Goal: Information Seeking & Learning: Check status

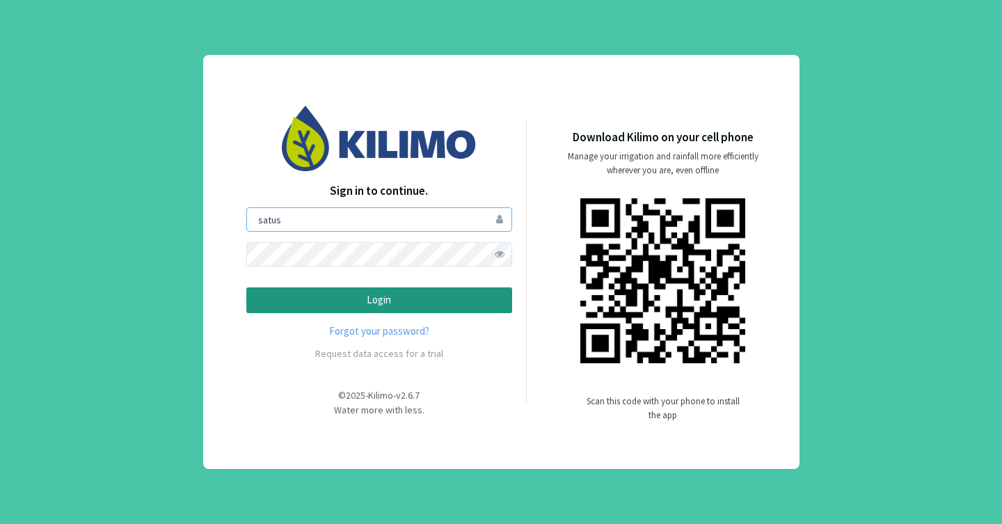
click at [406, 224] on input "satus" at bounding box center [379, 219] width 266 height 24
type input "s"
type input "[PERSON_NAME]"
click at [405, 296] on p "Login" at bounding box center [379, 300] width 242 height 16
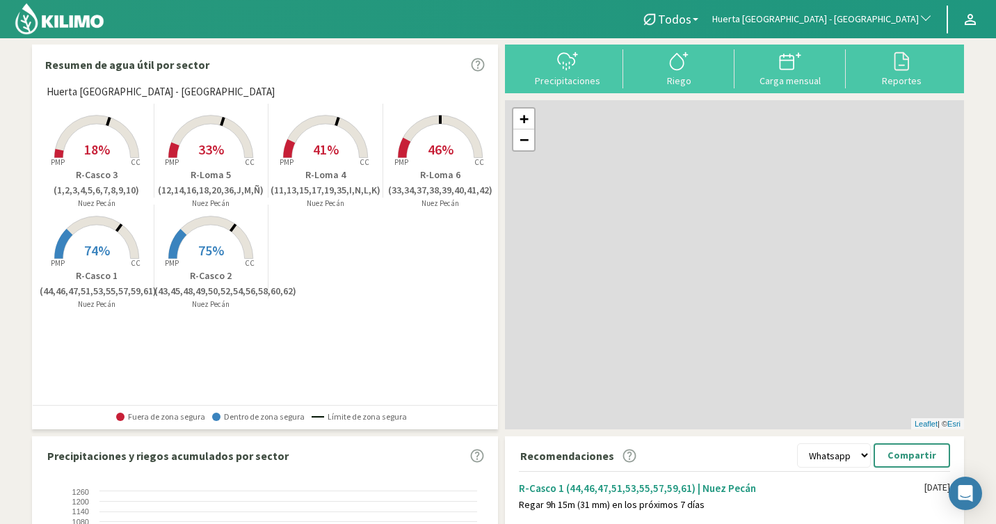
click at [893, 19] on span "Huerta [GEOGRAPHIC_DATA] - [GEOGRAPHIC_DATA]" at bounding box center [815, 20] width 207 height 14
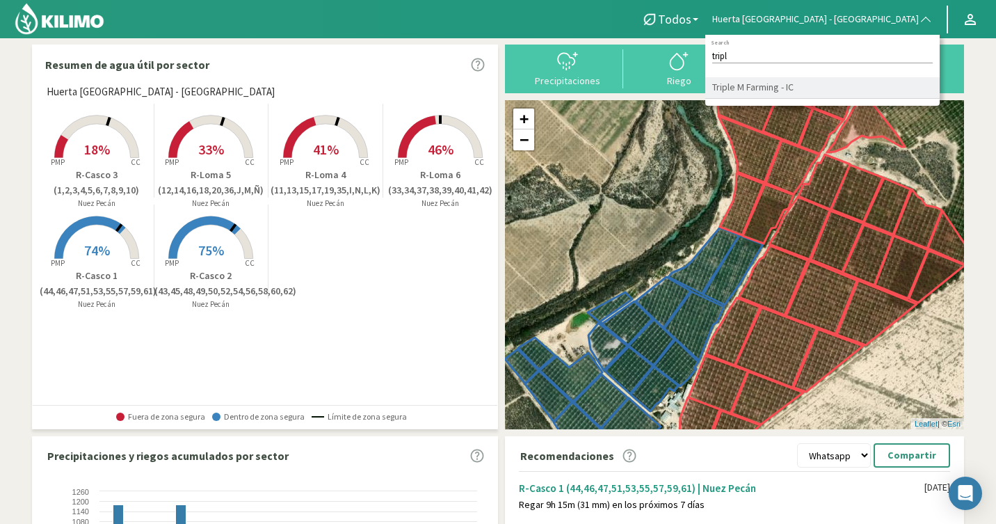
type input "tripl"
click at [866, 86] on li "Triple M Farming - IC" at bounding box center [822, 88] width 234 height 22
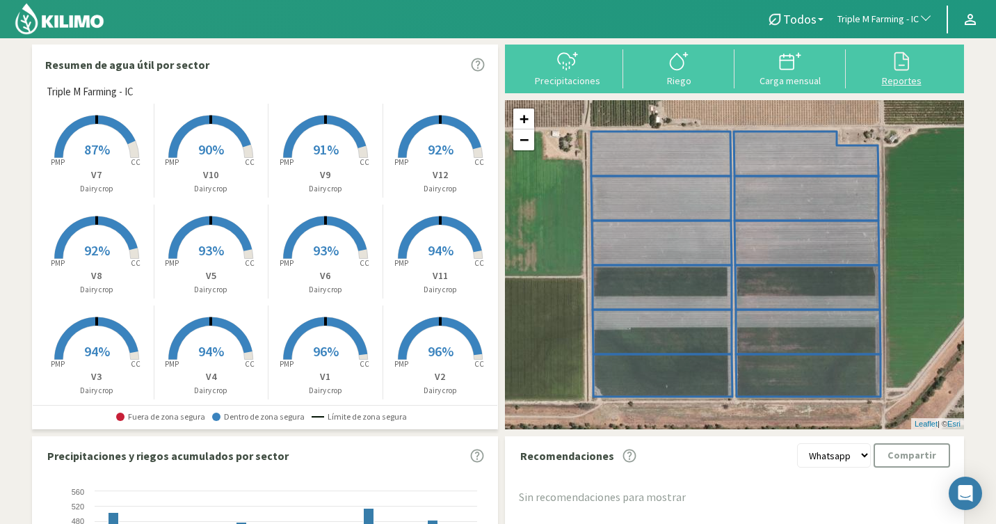
click at [902, 72] on svg-icon at bounding box center [901, 69] width 22 height 13
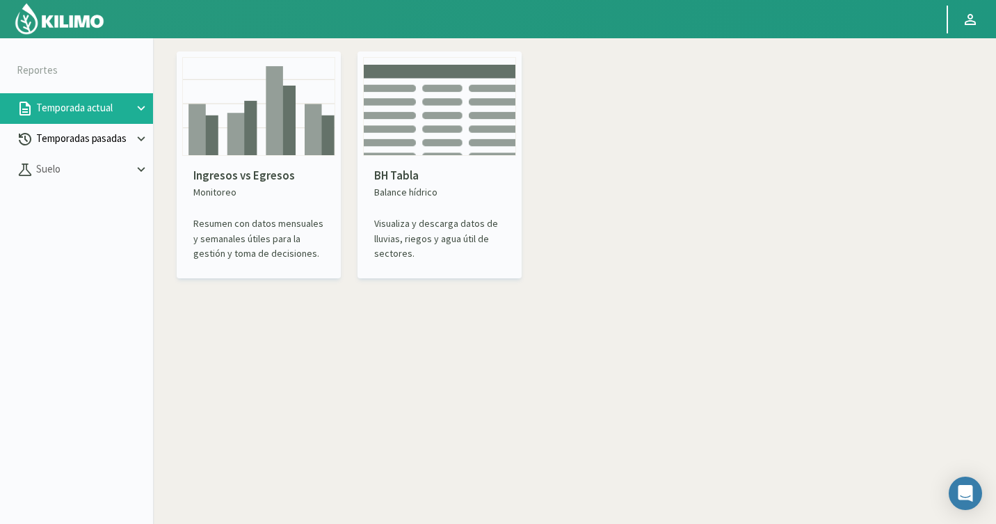
click at [112, 134] on p "Temporadas pasadas" at bounding box center [83, 139] width 100 height 16
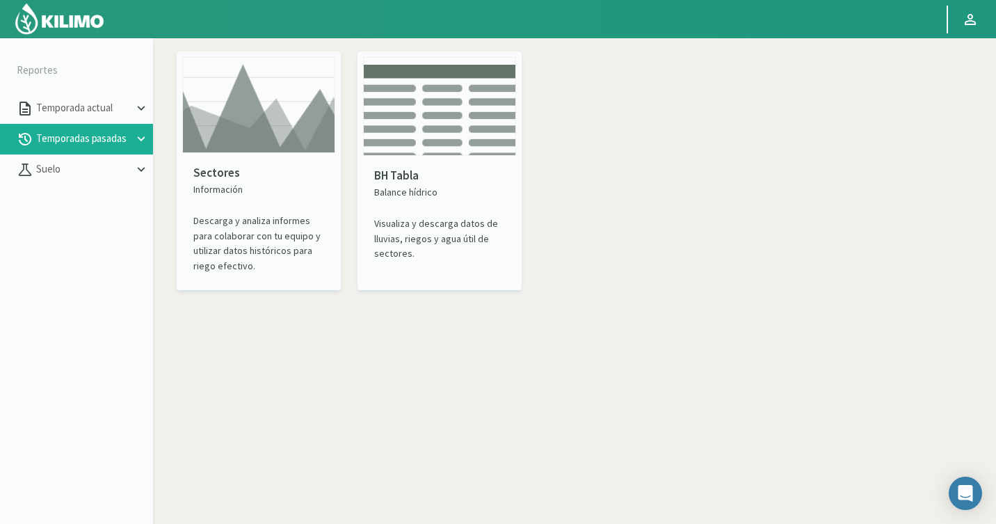
click at [143, 138] on icon at bounding box center [142, 138] width 8 height 5
click at [59, 174] on link "Sectores" at bounding box center [94, 169] width 117 height 13
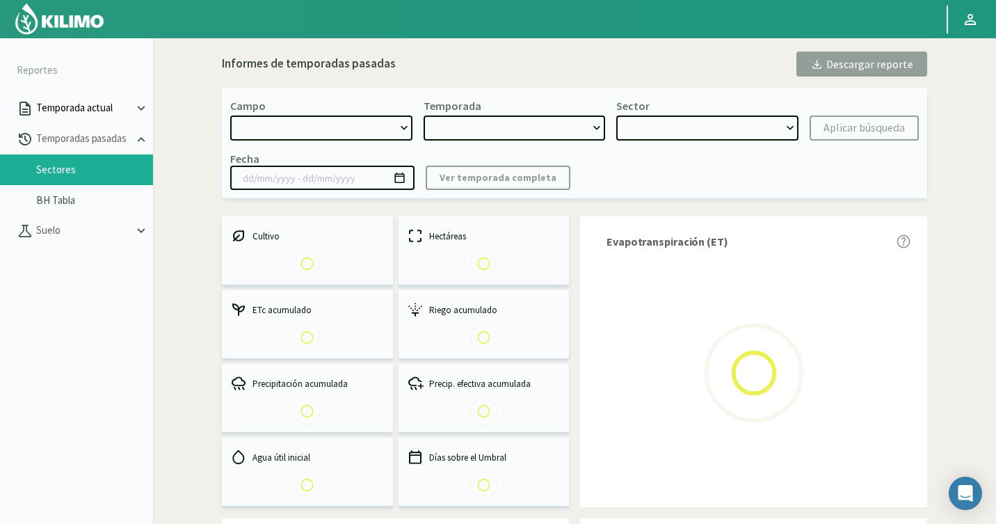
click at [113, 106] on p "Temporada actual" at bounding box center [83, 108] width 100 height 16
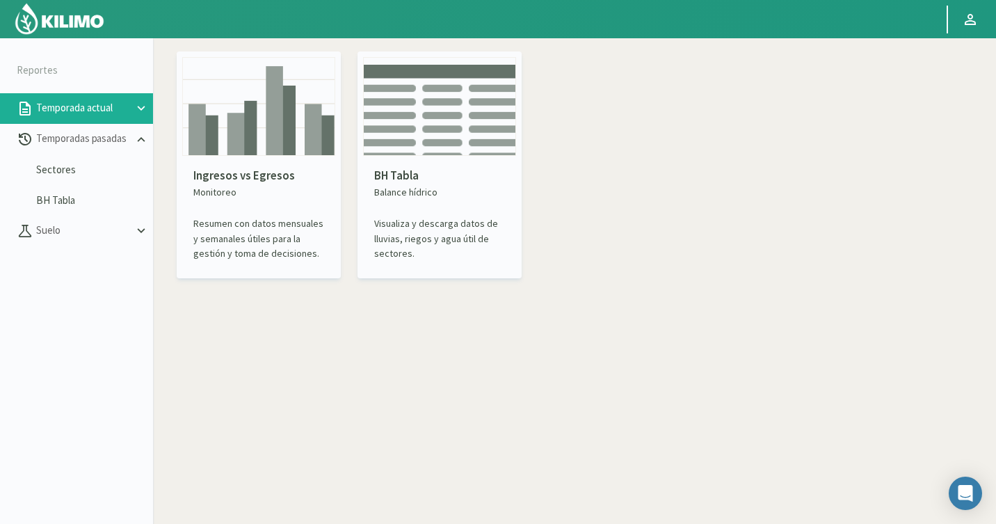
click at [317, 211] on div "Ingresos vs Egresos Monitoreo Resumen con datos mensuales y semanales útiles pa…" at bounding box center [258, 214] width 153 height 117
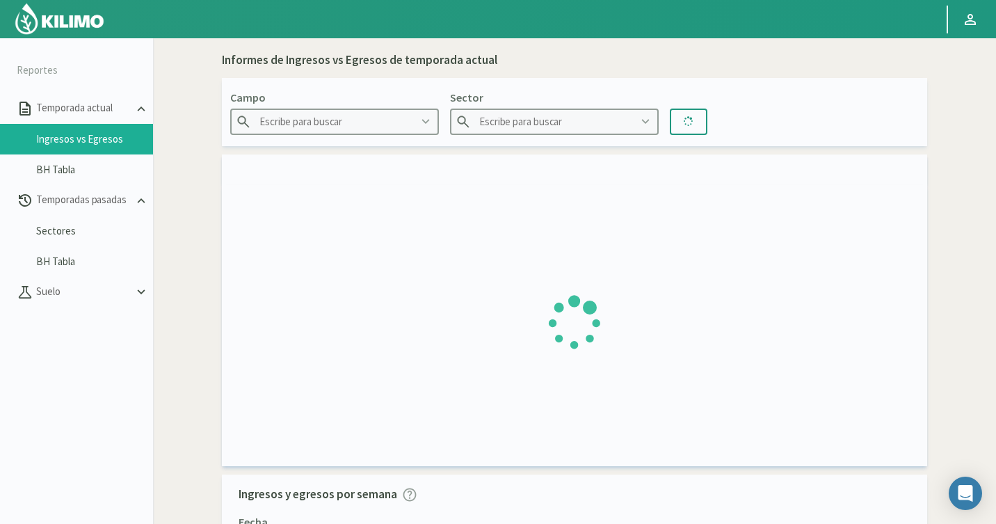
type input "Agr. Cardonal"
type input "El Cardonal Sector 1"
type input "[DATE] - [DATE]"
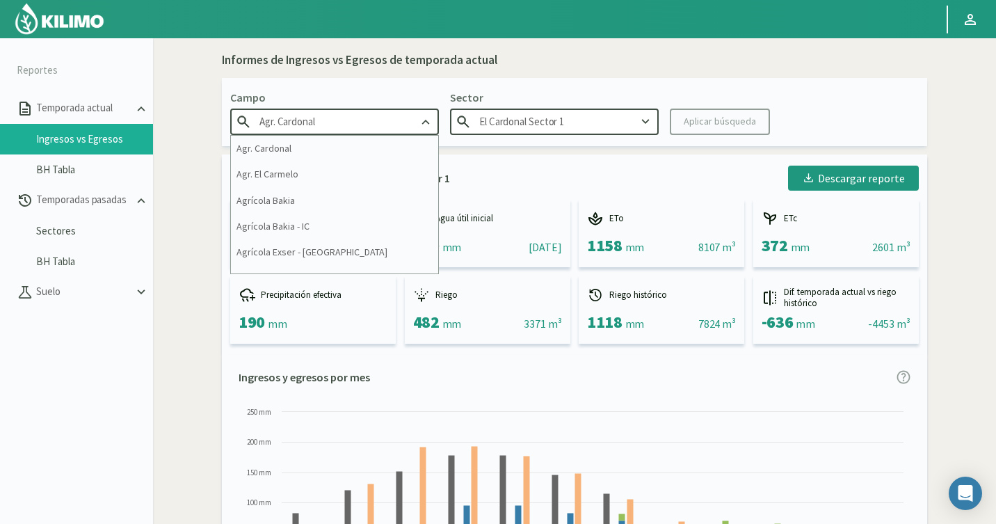
click at [379, 123] on input "Agr. Cardonal" at bounding box center [334, 122] width 209 height 26
drag, startPoint x: 379, startPoint y: 123, endPoint x: 239, endPoint y: 122, distance: 139.8
click at [239, 122] on input "Agr. Cardonal" at bounding box center [334, 122] width 209 height 26
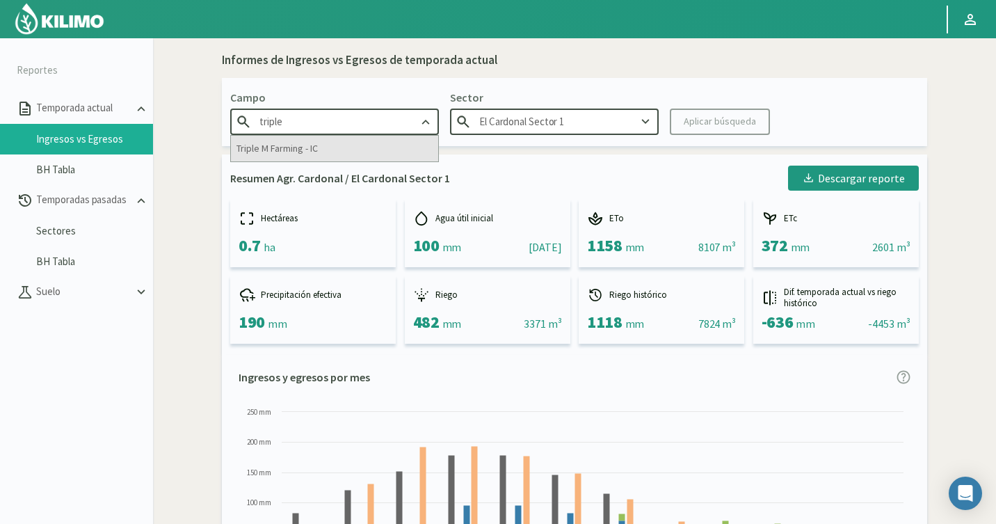
click at [315, 148] on div "Triple M Farming - IC" at bounding box center [334, 149] width 207 height 26
type input "Triple M Farming - IC"
type input "V1"
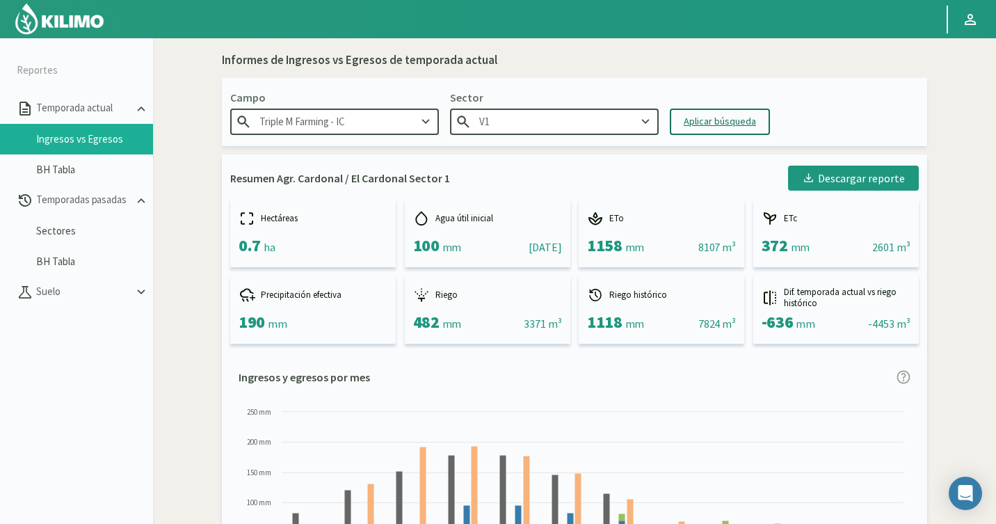
click at [703, 123] on div "Aplicar búsqueda" at bounding box center [720, 121] width 72 height 15
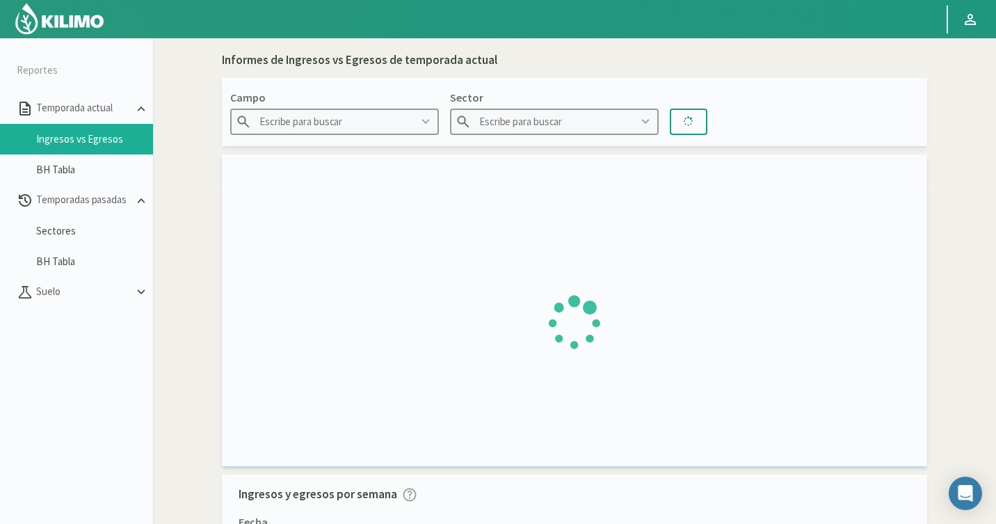
type input "Triple M Farming - IC"
type input "V1"
type input "[DATE] - [DATE]"
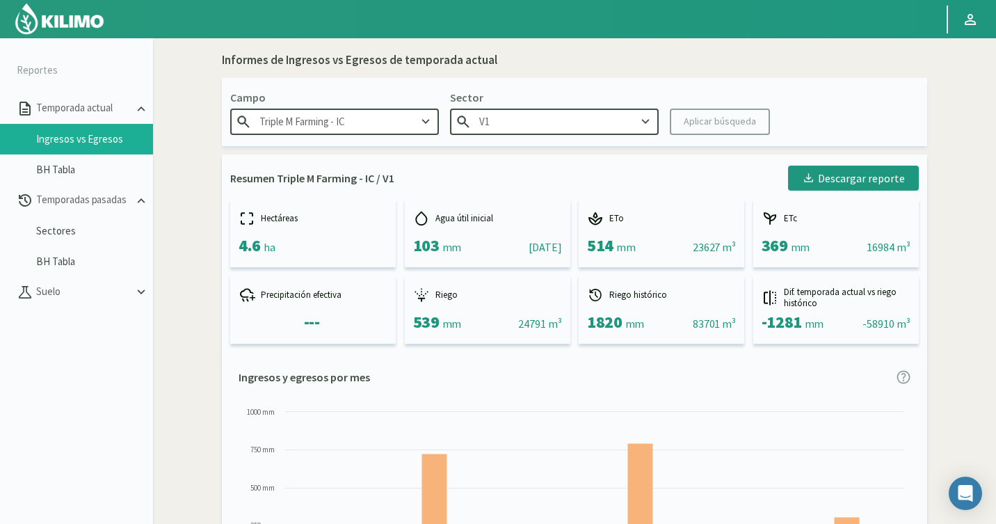
click at [473, 145] on div "Campo Triple M Farming - IC Sector V1 Aplicar búsqueda" at bounding box center [574, 112] width 705 height 68
